Goal: Transaction & Acquisition: Book appointment/travel/reservation

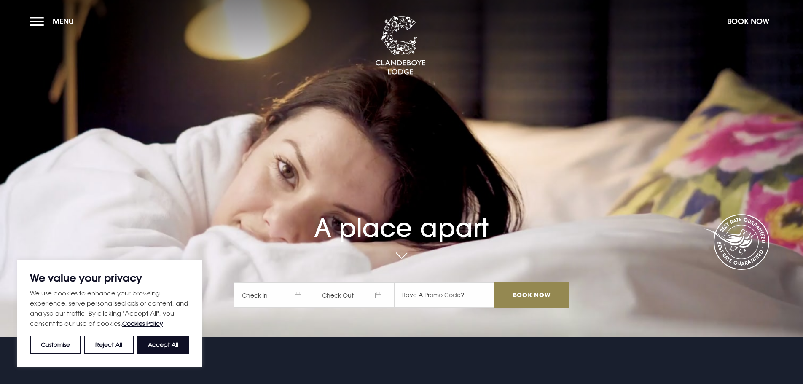
click at [255, 299] on span "Check In" at bounding box center [274, 295] width 80 height 25
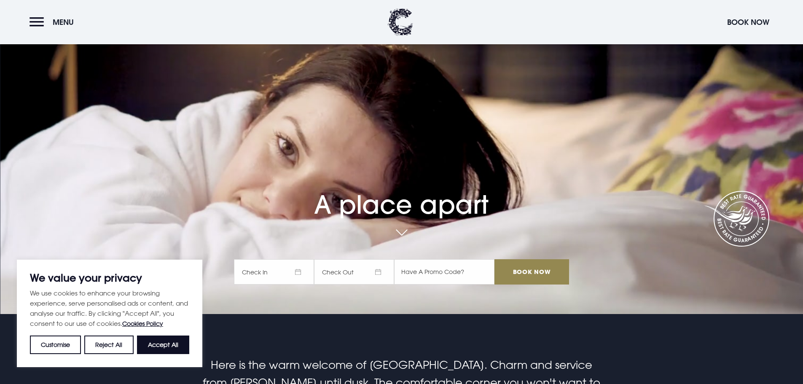
scroll to position [84, 0]
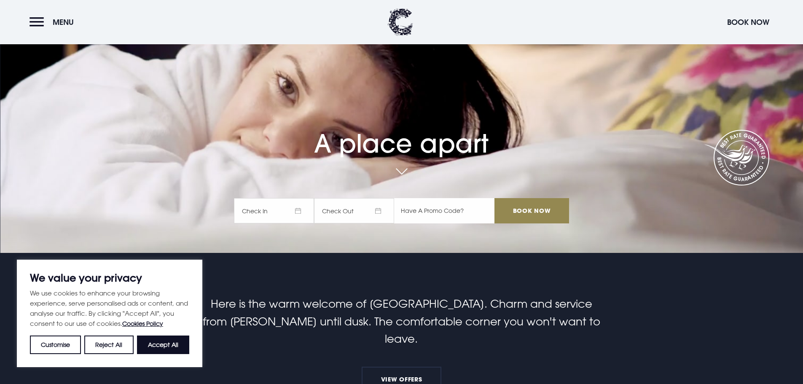
click at [447, 205] on input "text" at bounding box center [444, 210] width 100 height 25
paste input "RORY20"
type input "RORY20"
click at [269, 209] on span "Check In" at bounding box center [274, 210] width 80 height 25
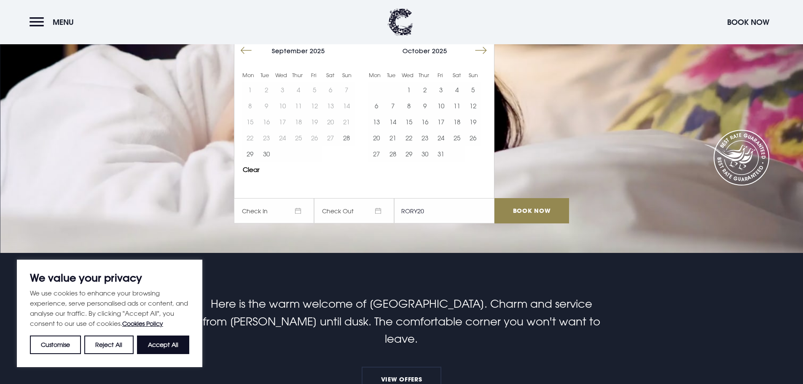
click at [493, 52] on div at bounding box center [485, 52] width 17 height 19
click at [484, 46] on button "Move forward to switch to the next month." at bounding box center [481, 51] width 16 height 16
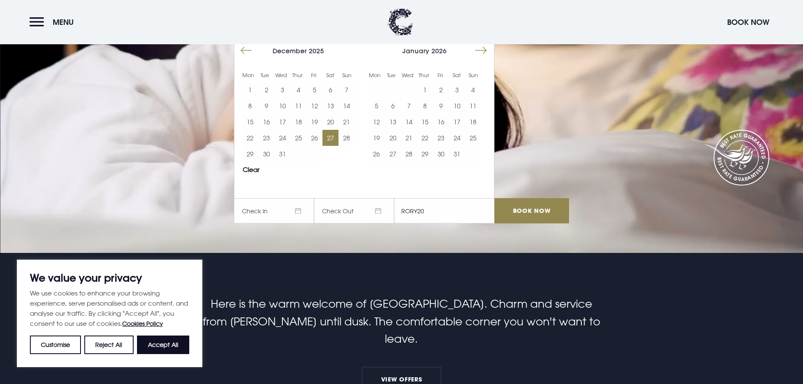
click at [333, 136] on button "27" at bounding box center [331, 138] width 16 height 16
click at [347, 143] on button "28" at bounding box center [347, 138] width 16 height 16
click at [509, 210] on input "Book Now" at bounding box center [532, 210] width 74 height 25
